Goal: Check status: Check status

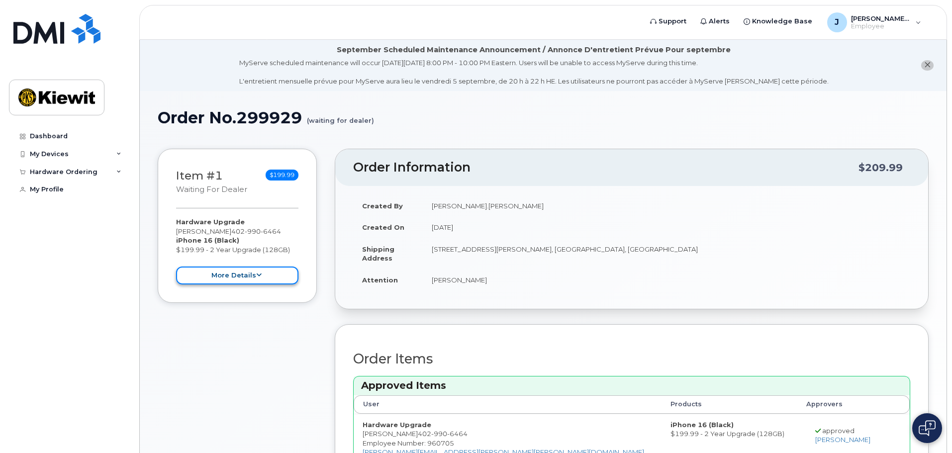
click at [256, 275] on icon at bounding box center [258, 275] width 5 height 6
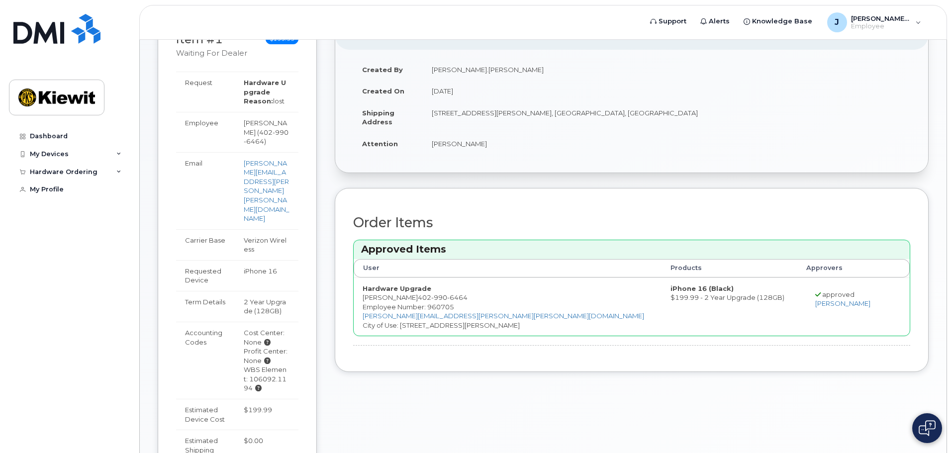
scroll to position [125, 0]
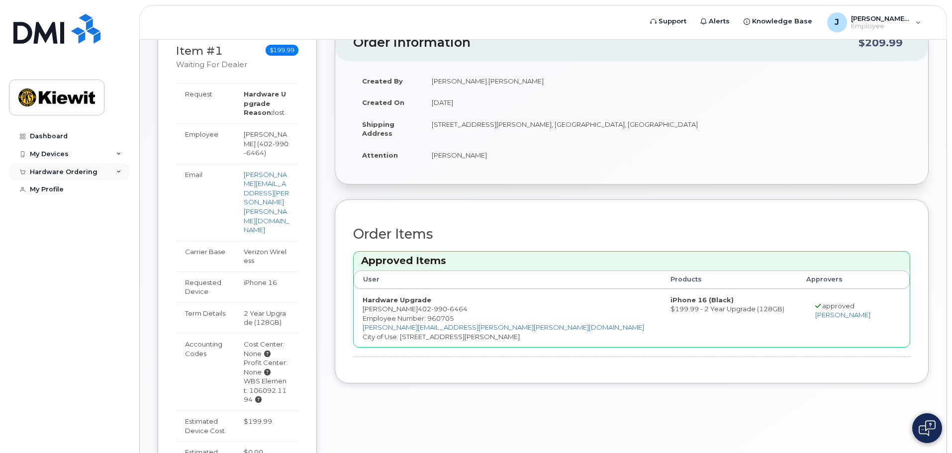
click at [115, 174] on div "Hardware Ordering" at bounding box center [69, 172] width 120 height 18
click at [117, 161] on div "My Devices" at bounding box center [69, 154] width 120 height 18
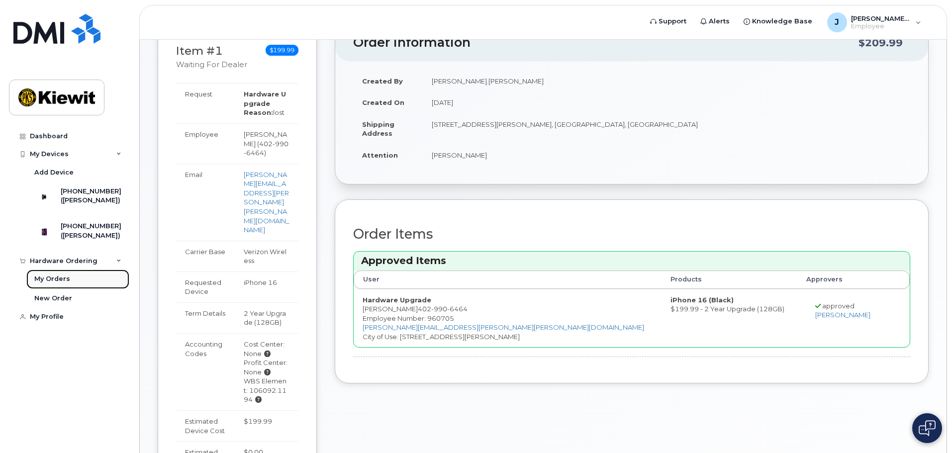
click at [59, 284] on div "My Orders" at bounding box center [52, 279] width 36 height 9
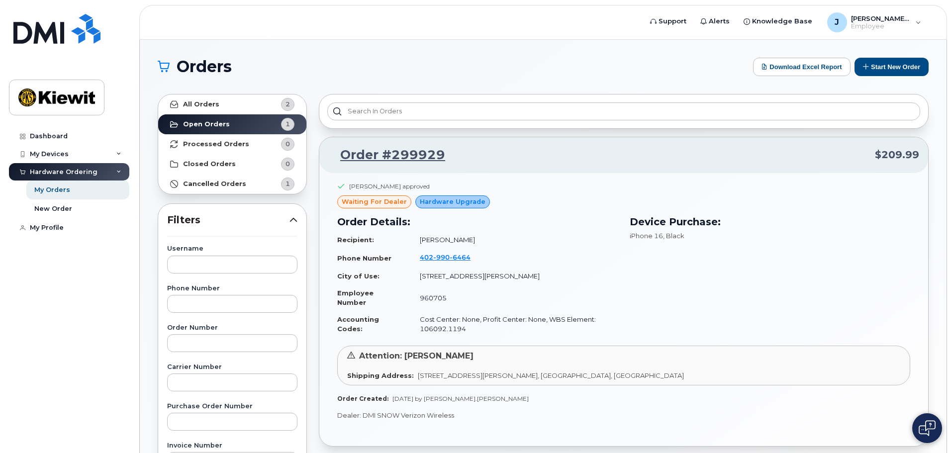
click at [381, 206] on span "waiting for dealer" at bounding box center [374, 201] width 65 height 9
click at [444, 204] on span "Hardware Upgrade" at bounding box center [453, 201] width 66 height 9
click at [245, 150] on link "Processed Orders 0" at bounding box center [232, 144] width 148 height 20
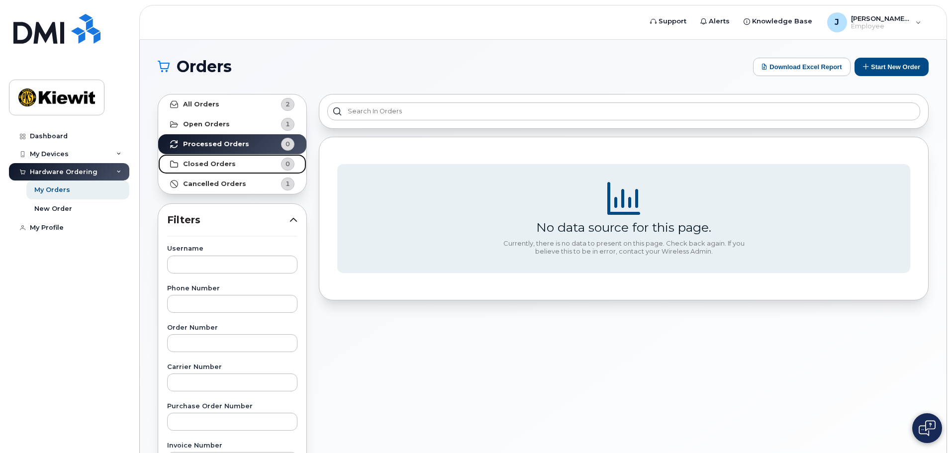
click at [241, 164] on link "Closed Orders 0" at bounding box center [232, 164] width 148 height 20
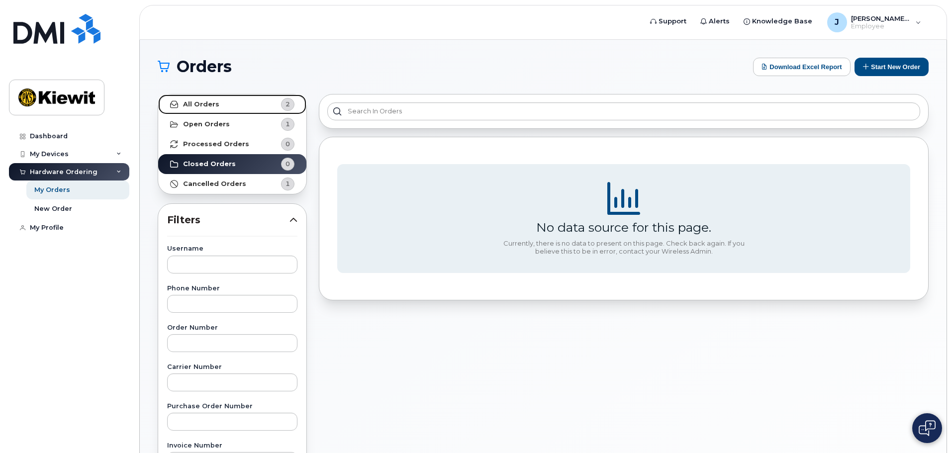
click at [235, 105] on link "All Orders 2" at bounding box center [232, 105] width 148 height 20
